Goal: Information Seeking & Learning: Learn about a topic

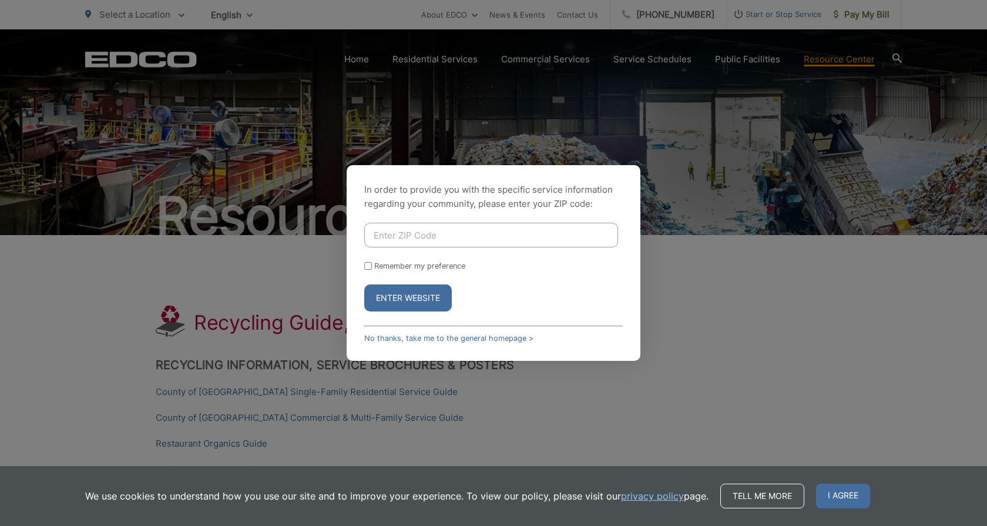
click at [408, 239] on input "Enter ZIP Code" at bounding box center [491, 235] width 254 height 25
type input "92104"
click at [415, 304] on button "Enter Website" at bounding box center [407, 297] width 87 height 27
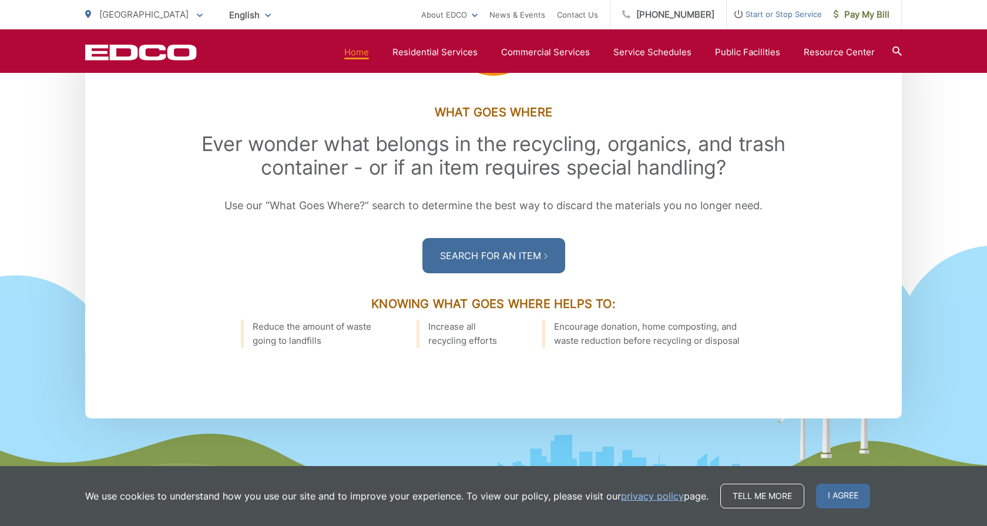
scroll to position [1670, 0]
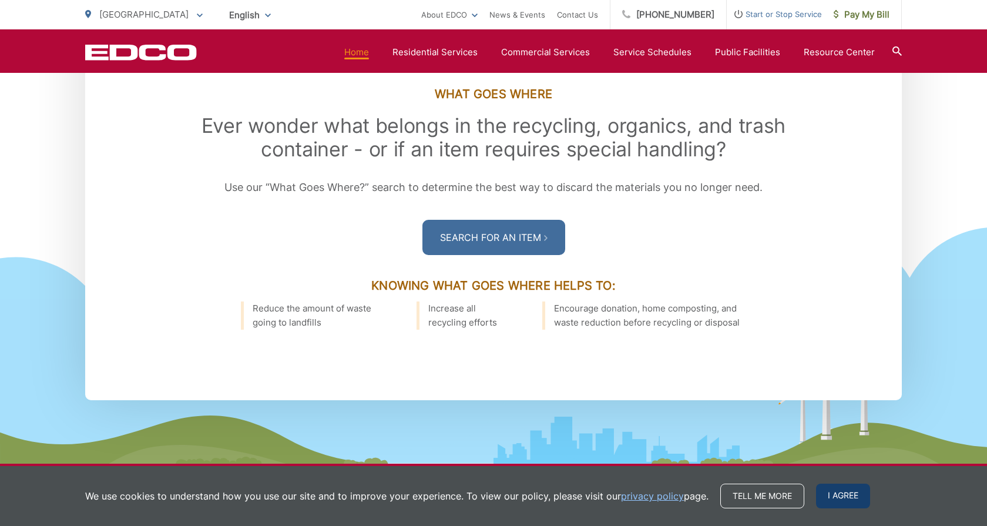
click at [849, 494] on span "I agree" at bounding box center [843, 495] width 54 height 25
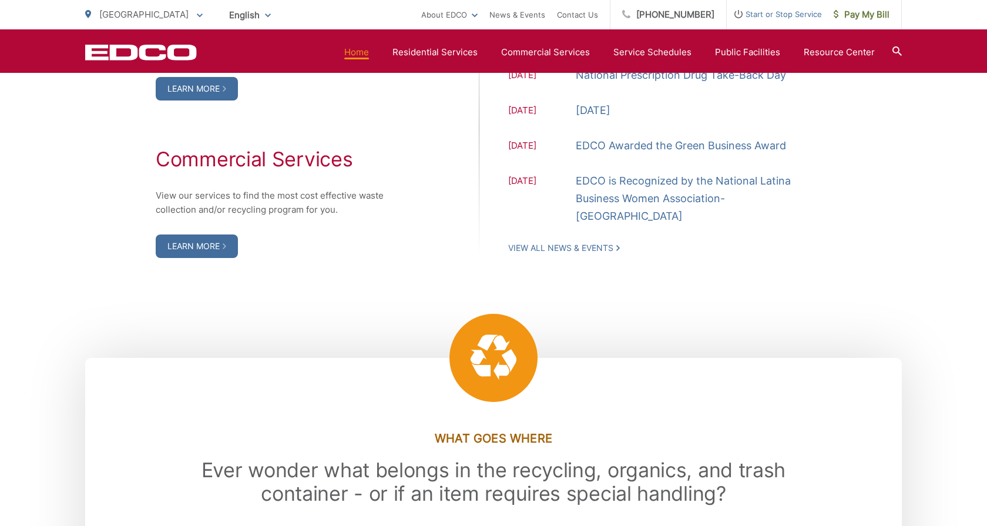
scroll to position [1324, 0]
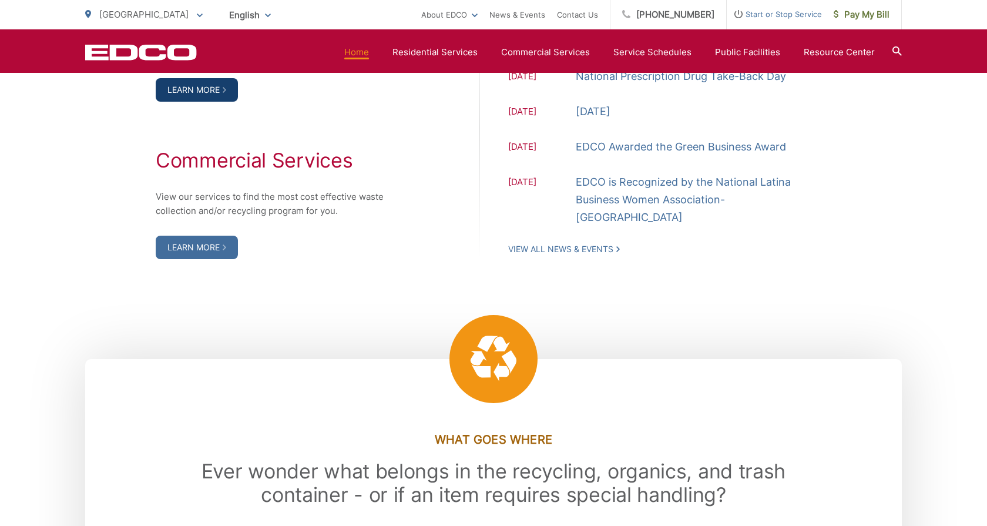
click at [208, 102] on link "Learn More" at bounding box center [197, 89] width 82 height 23
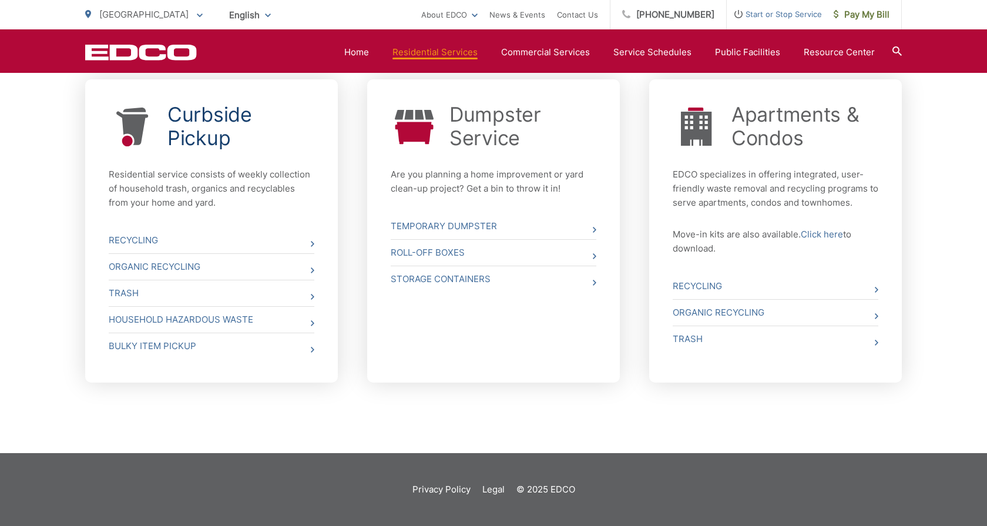
scroll to position [455, 0]
click at [813, 234] on link "Click here" at bounding box center [821, 234] width 42 height 14
click at [701, 289] on link "Recycling" at bounding box center [775, 286] width 206 height 26
click at [753, 311] on link "Organic Recycling" at bounding box center [775, 312] width 206 height 26
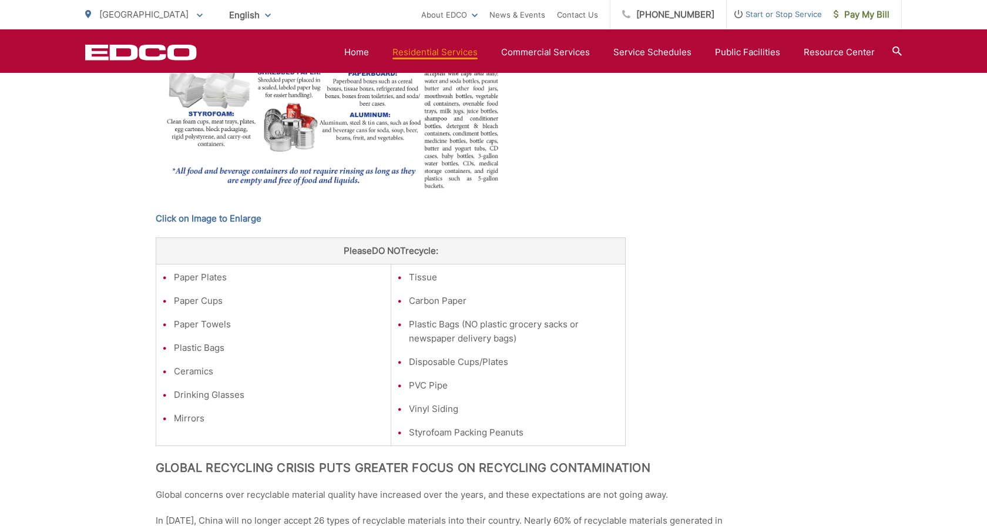
scroll to position [576, 0]
click at [238, 217] on link "Click on Image to Enlarge" at bounding box center [209, 218] width 106 height 14
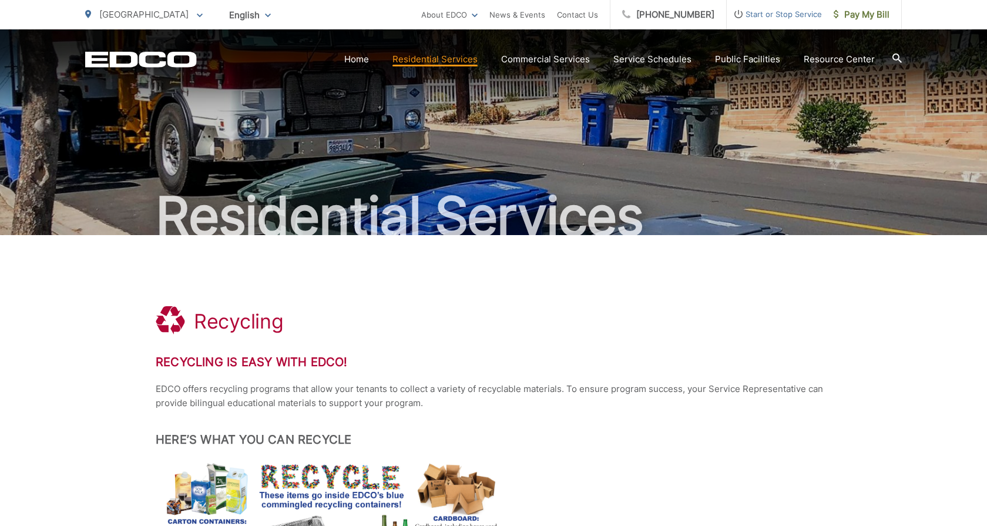
scroll to position [0, 0]
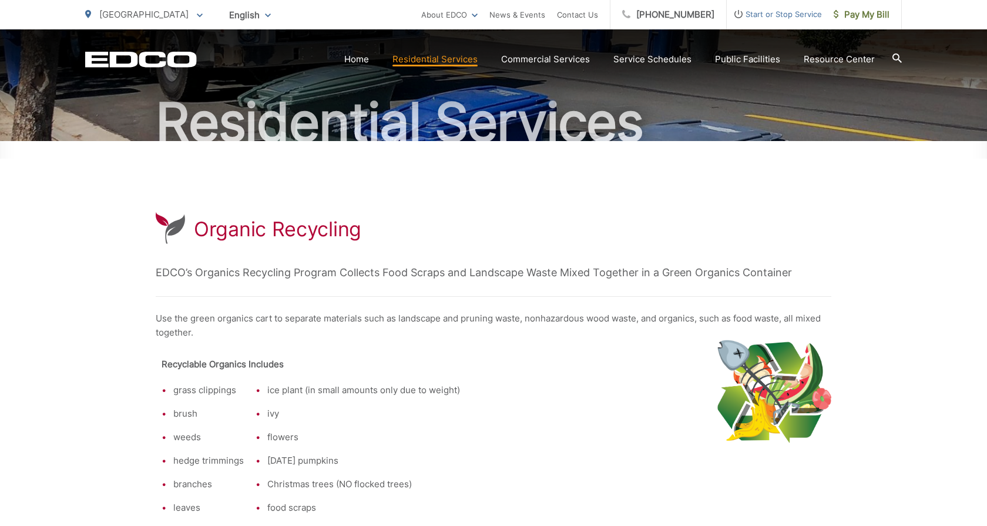
scroll to position [93, 0]
